Goal: Use online tool/utility: Utilize a website feature to perform a specific function

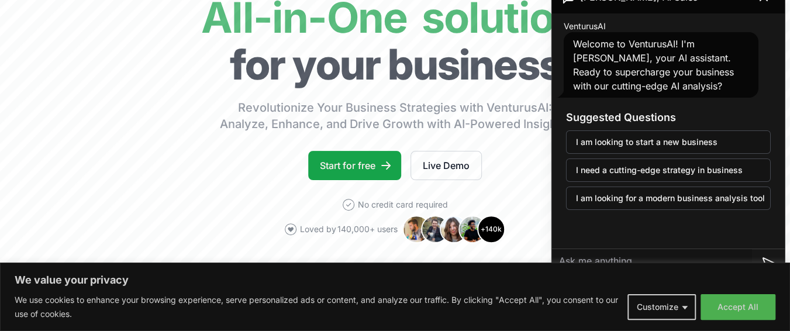
scroll to position [98, 0]
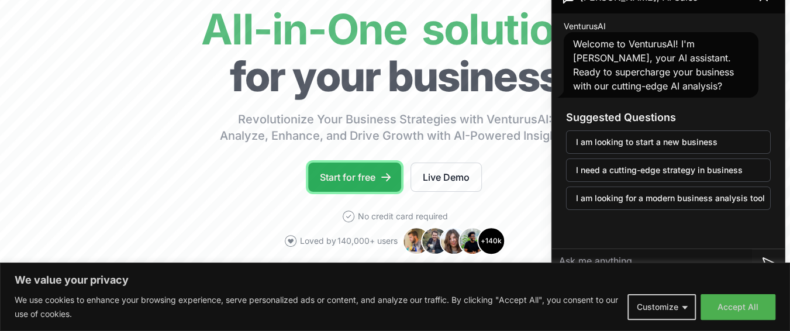
click at [367, 176] on link "Start for free" at bounding box center [354, 177] width 93 height 29
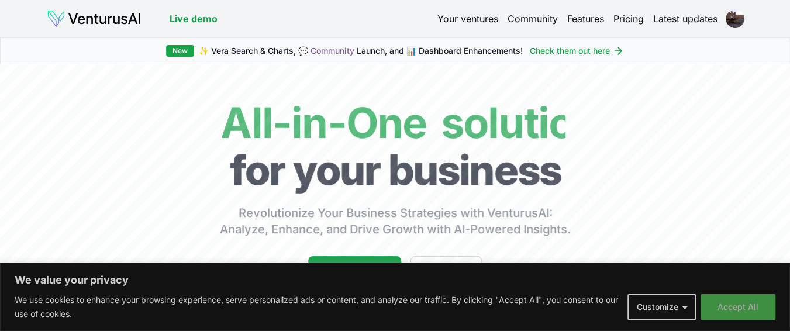
click at [741, 308] on button "Accept All" at bounding box center [738, 307] width 75 height 26
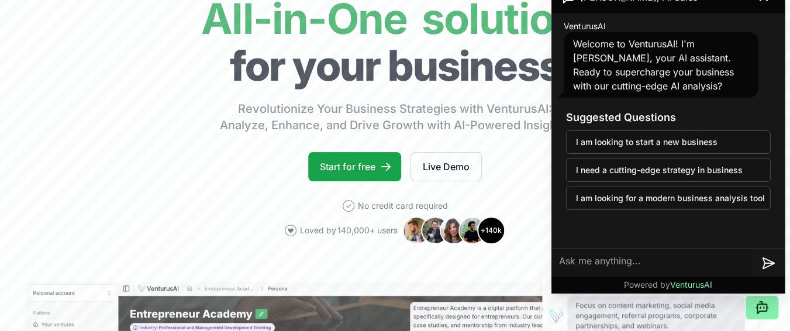
scroll to position [92, 0]
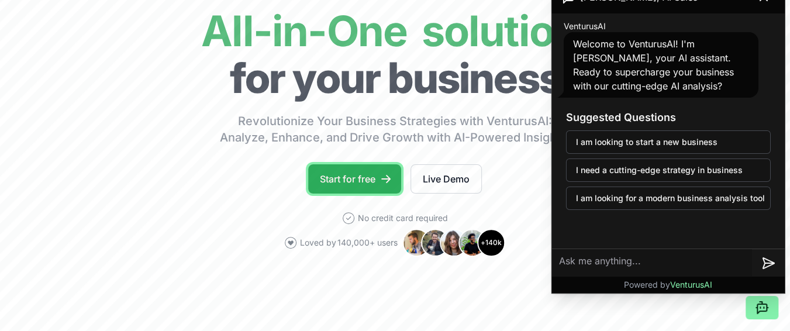
click at [363, 177] on link "Start for free" at bounding box center [354, 178] width 93 height 29
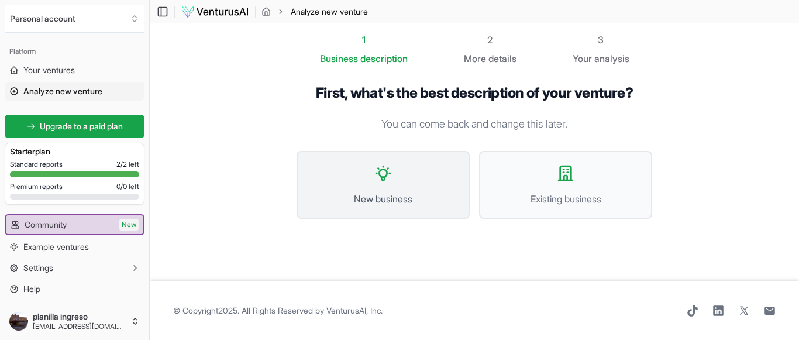
click at [386, 175] on icon at bounding box center [383, 173] width 14 height 14
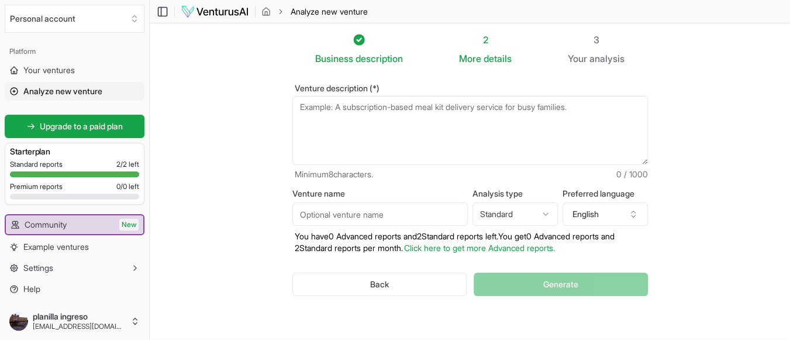
click at [401, 108] on textarea "Venture description (*)" at bounding box center [471, 130] width 356 height 69
paste textarea "The library system at the [GEOGRAPHIC_DATA][DATE] ([GEOGRAPHIC_DATA]) needs to …"
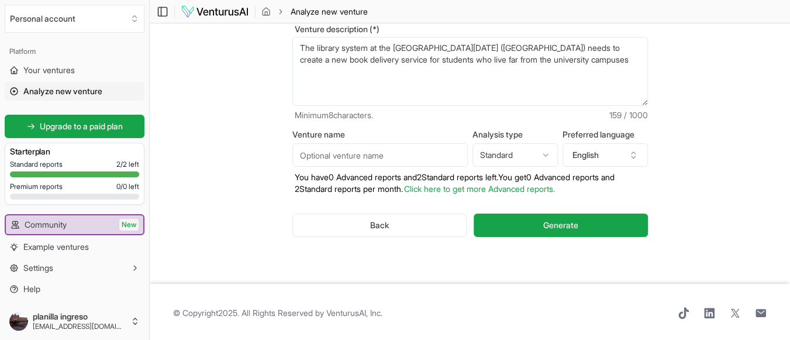
scroll to position [61, 0]
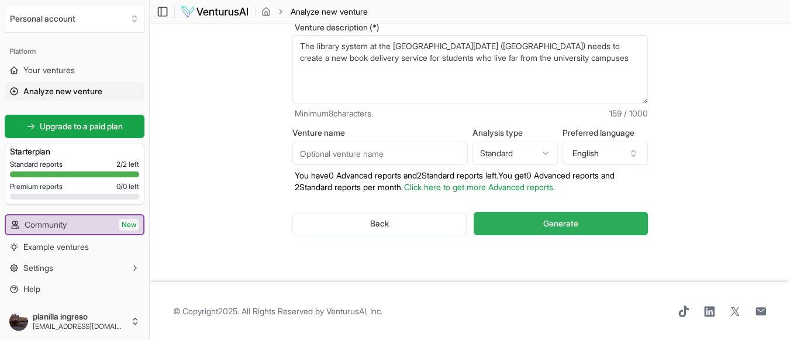
type textarea "The library system at the [GEOGRAPHIC_DATA][DATE] ([GEOGRAPHIC_DATA]) needs to …"
click at [554, 226] on span "Generate" at bounding box center [561, 224] width 35 height 12
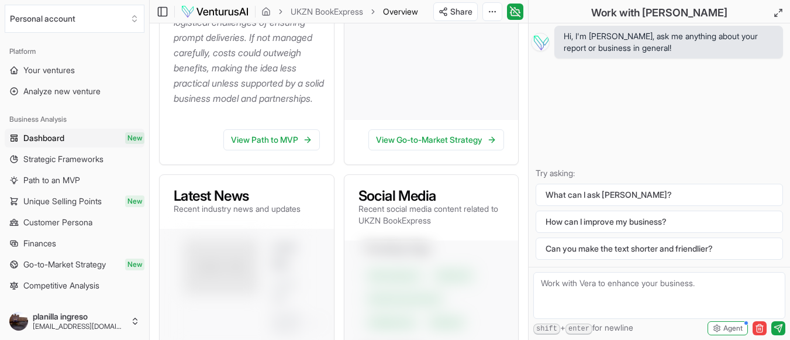
scroll to position [544, 0]
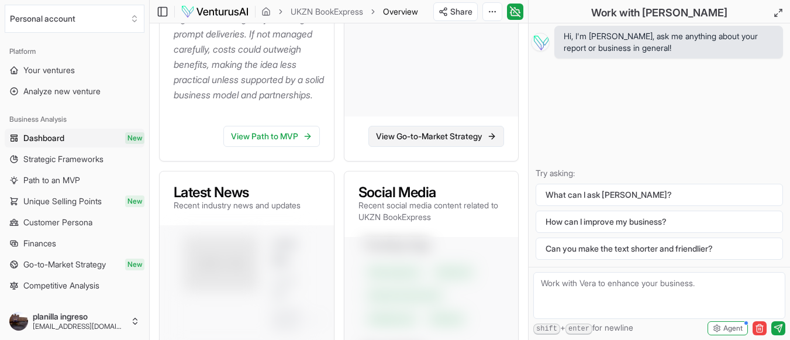
click at [456, 147] on link "View Go-to-Market Strategy" at bounding box center [437, 136] width 136 height 21
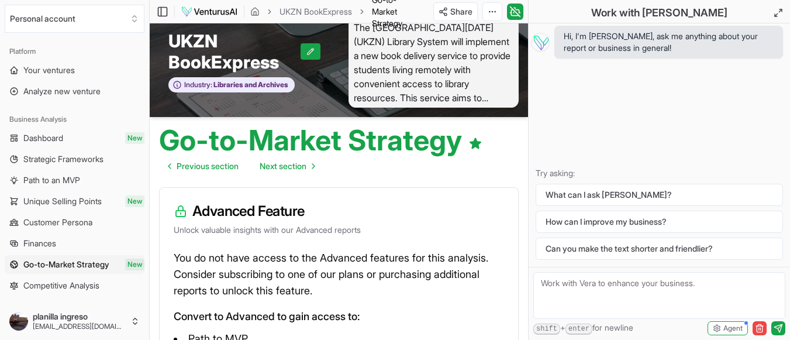
scroll to position [16, 0]
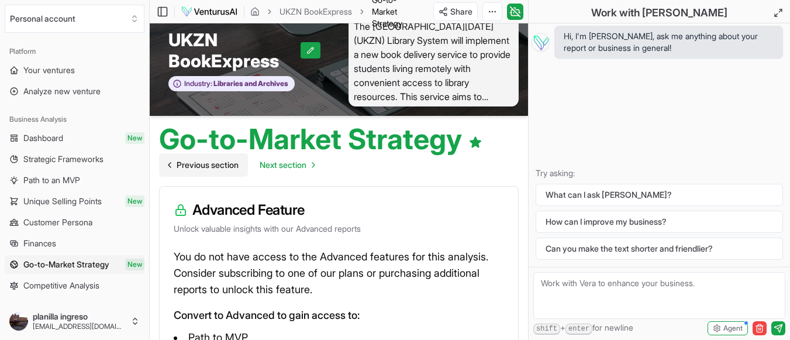
click at [205, 167] on span "Previous section" at bounding box center [208, 165] width 62 height 12
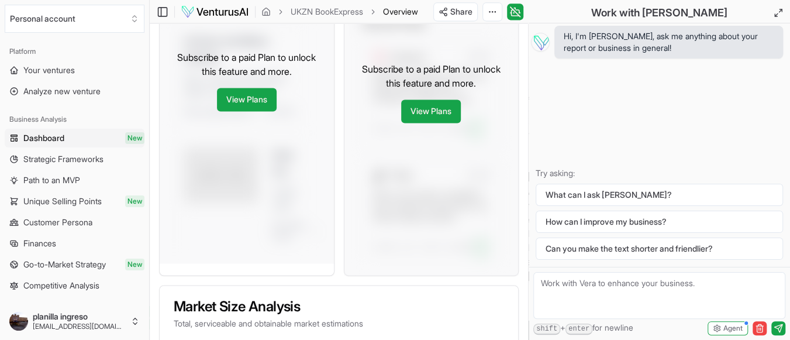
scroll to position [874, 0]
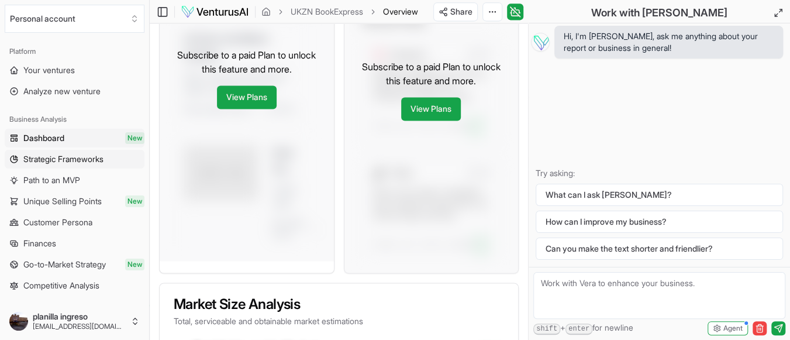
click at [79, 160] on span "Strategic Frameworks" at bounding box center [63, 159] width 80 height 12
